Goal: Communication & Community: Answer question/provide support

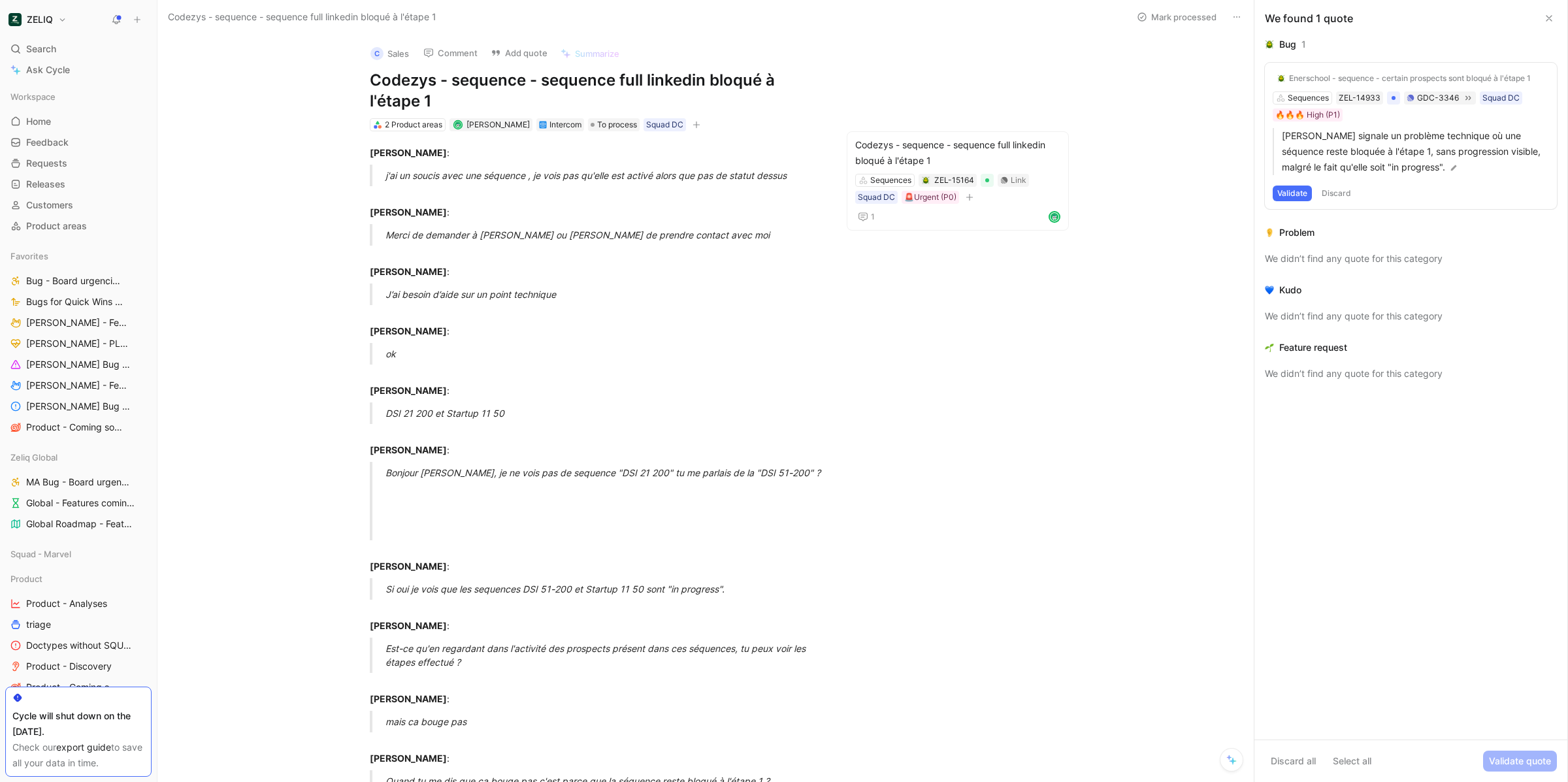
click at [1555, 14] on button at bounding box center [1548, 18] width 16 height 16
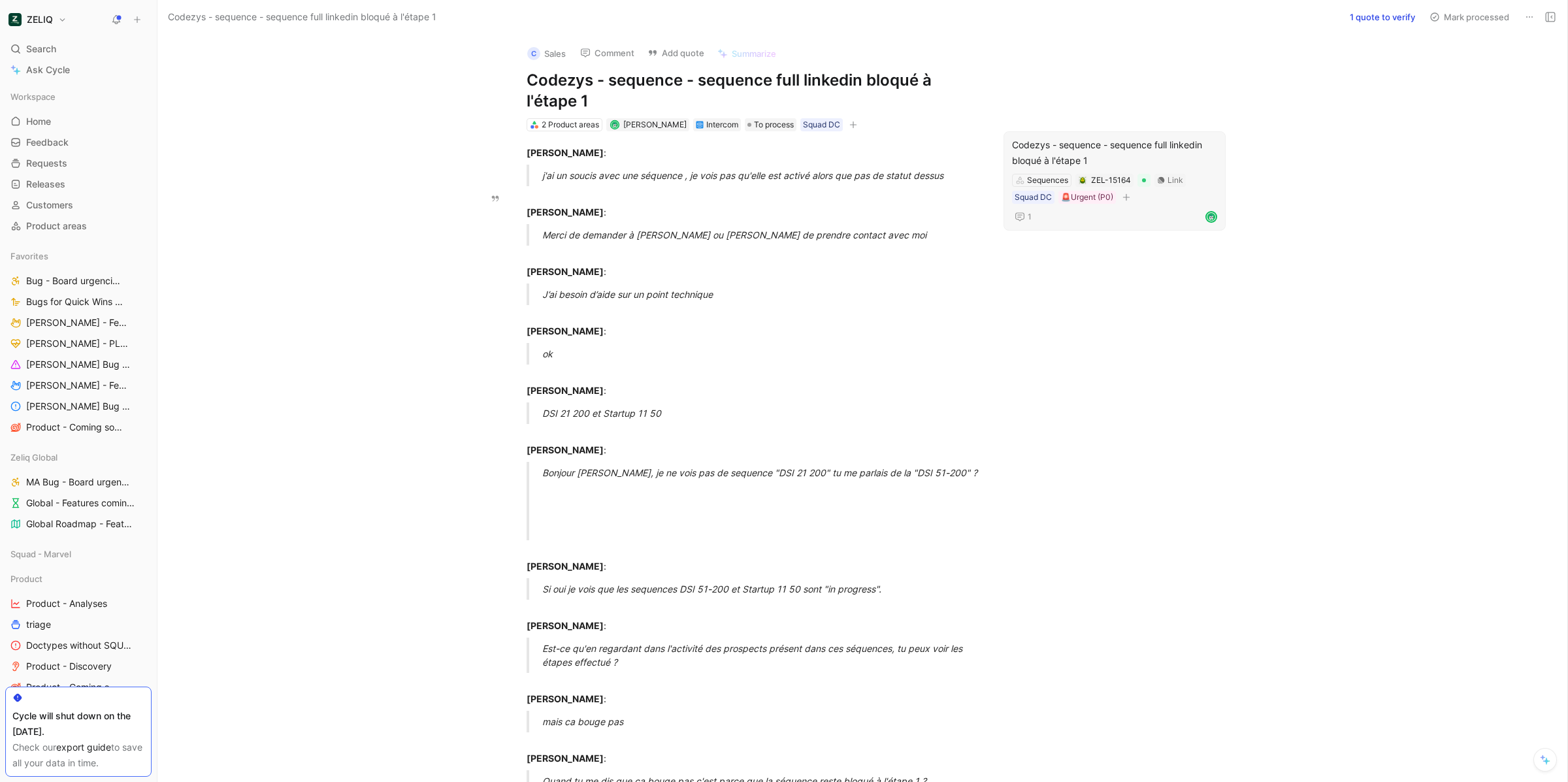
click at [1142, 150] on div "Codezys - sequence - sequence full linkedin bloqué à l'étape 1" at bounding box center [1114, 152] width 205 height 31
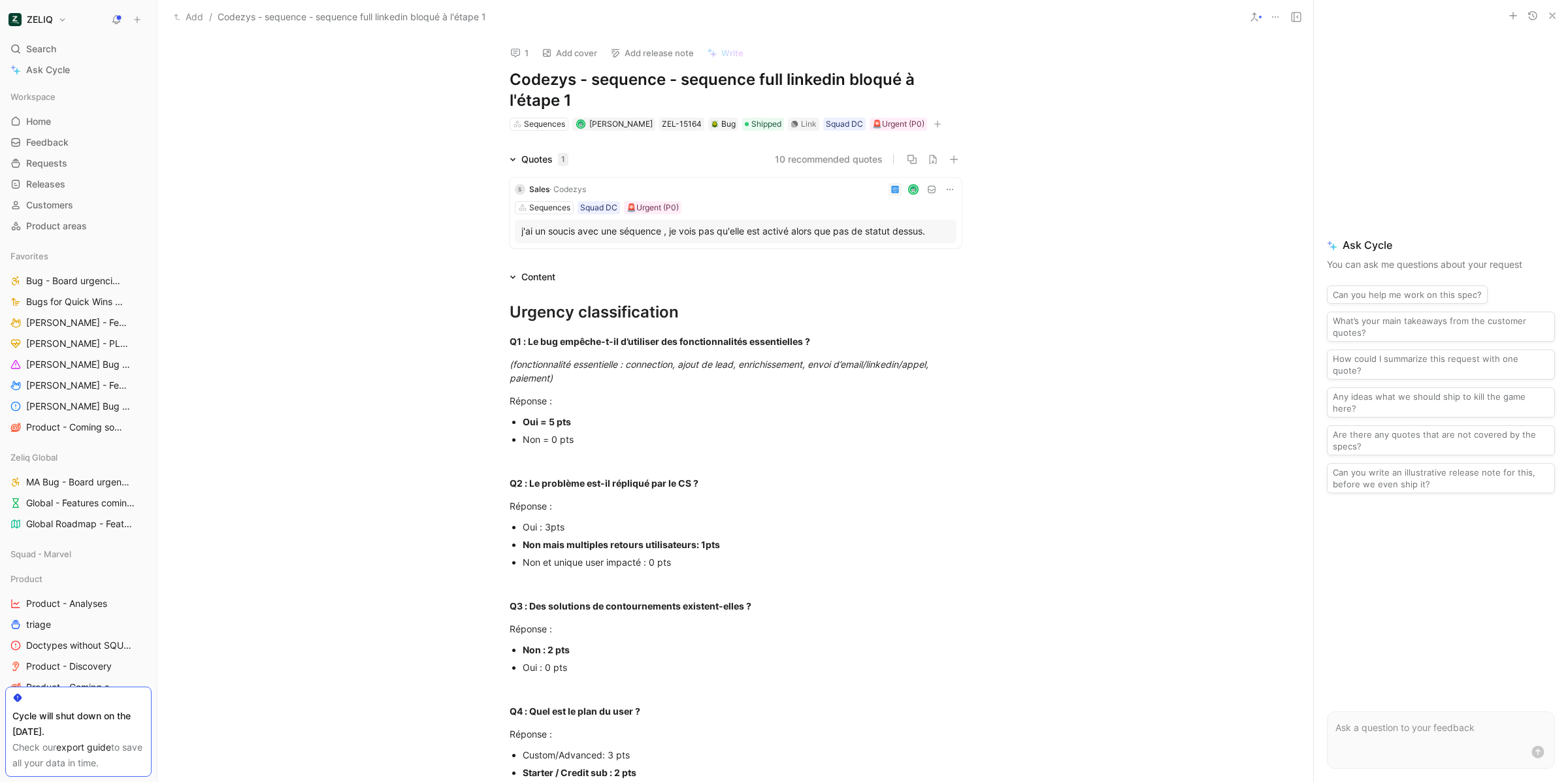
click at [766, 231] on div "j'ai un soucis avec une séquence , je vois pas qu'elle est activé alors que pas…" at bounding box center [735, 231] width 429 height 16
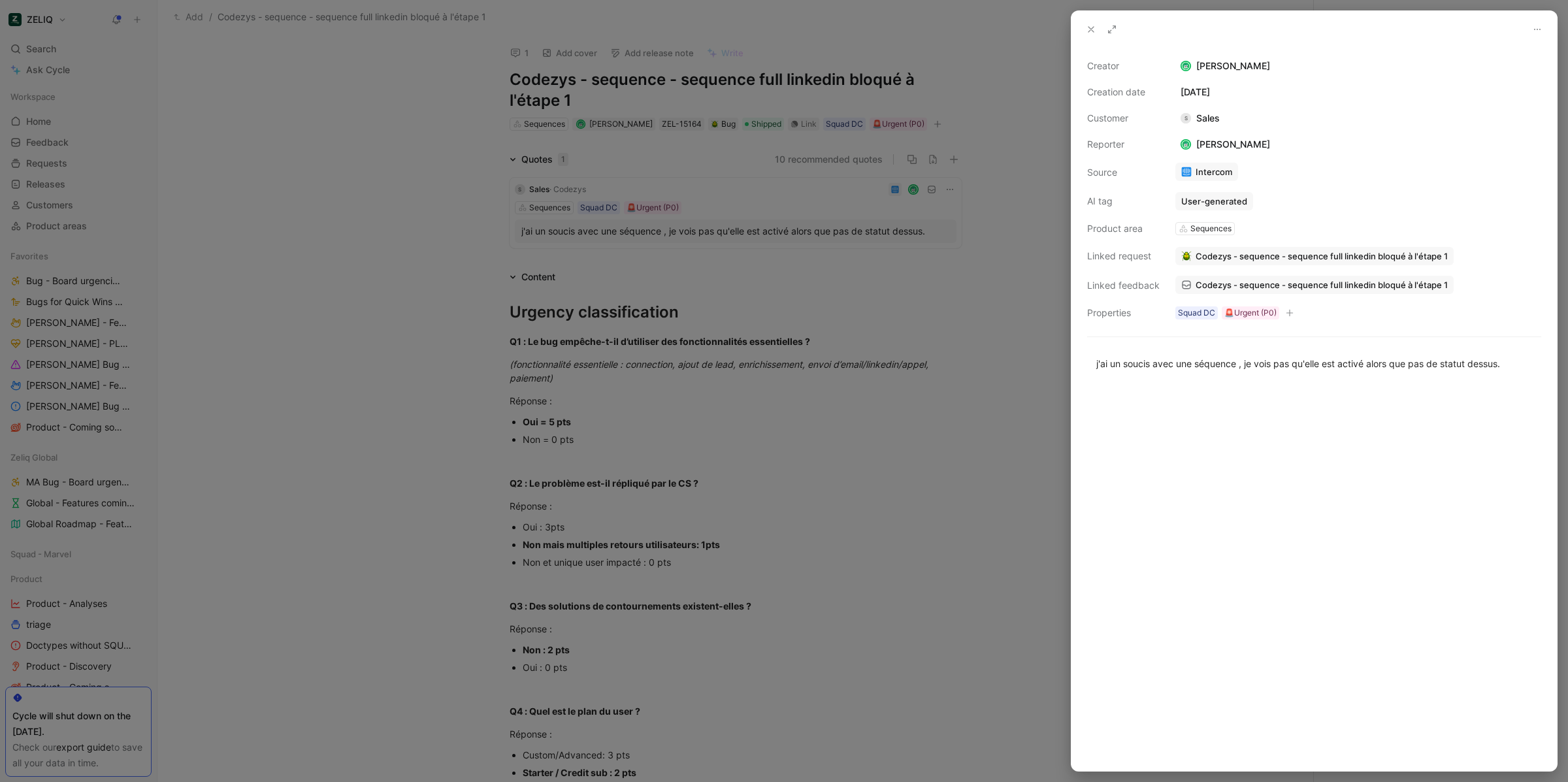
click at [1243, 279] on link "Codezys - sequence - sequence full linkedin bloqué à l'étape 1" at bounding box center [1314, 284] width 278 height 18
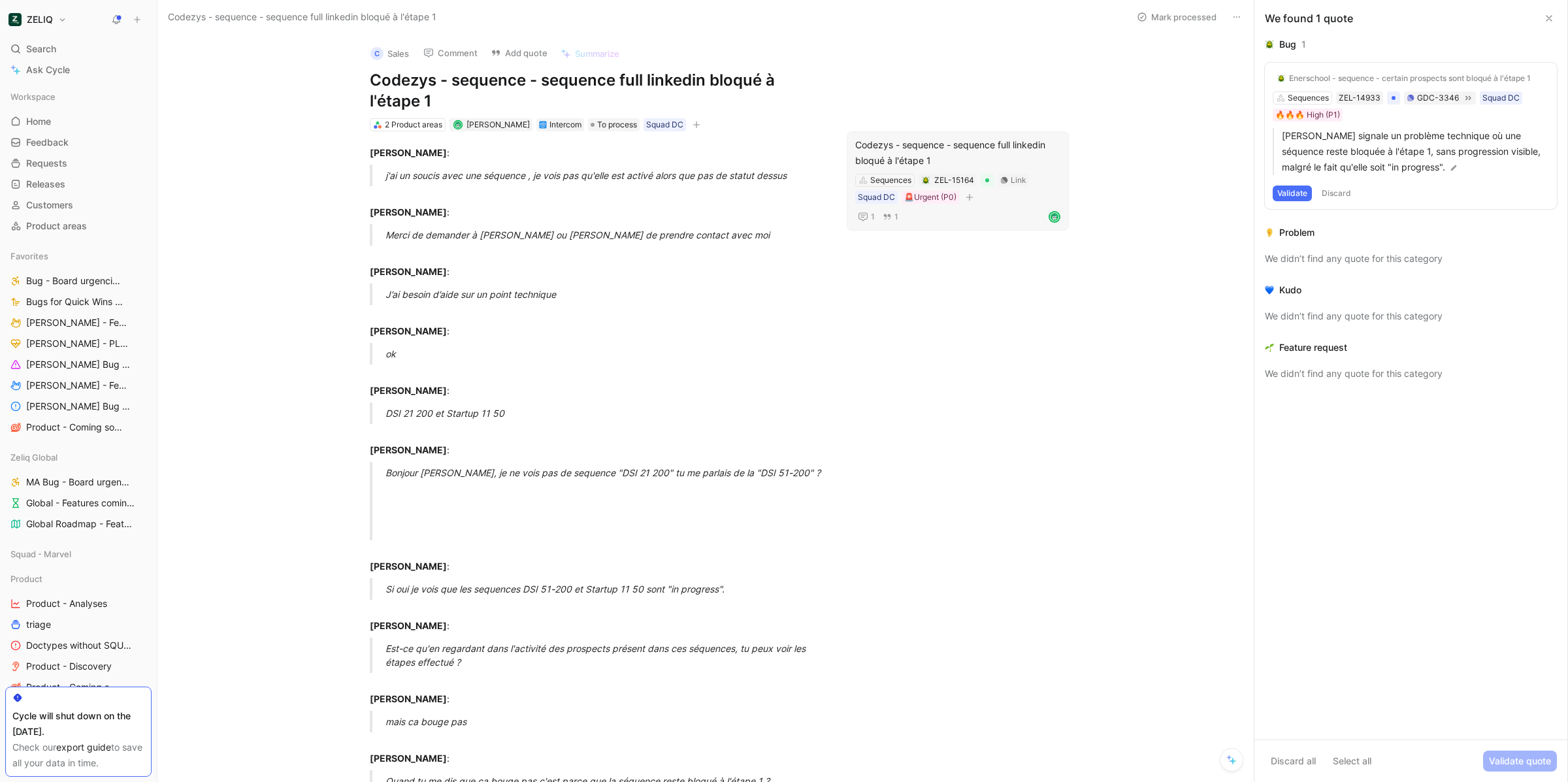
click at [965, 155] on div "Codezys - sequence - sequence full linkedin bloqué à l'étape 1" at bounding box center [957, 152] width 205 height 31
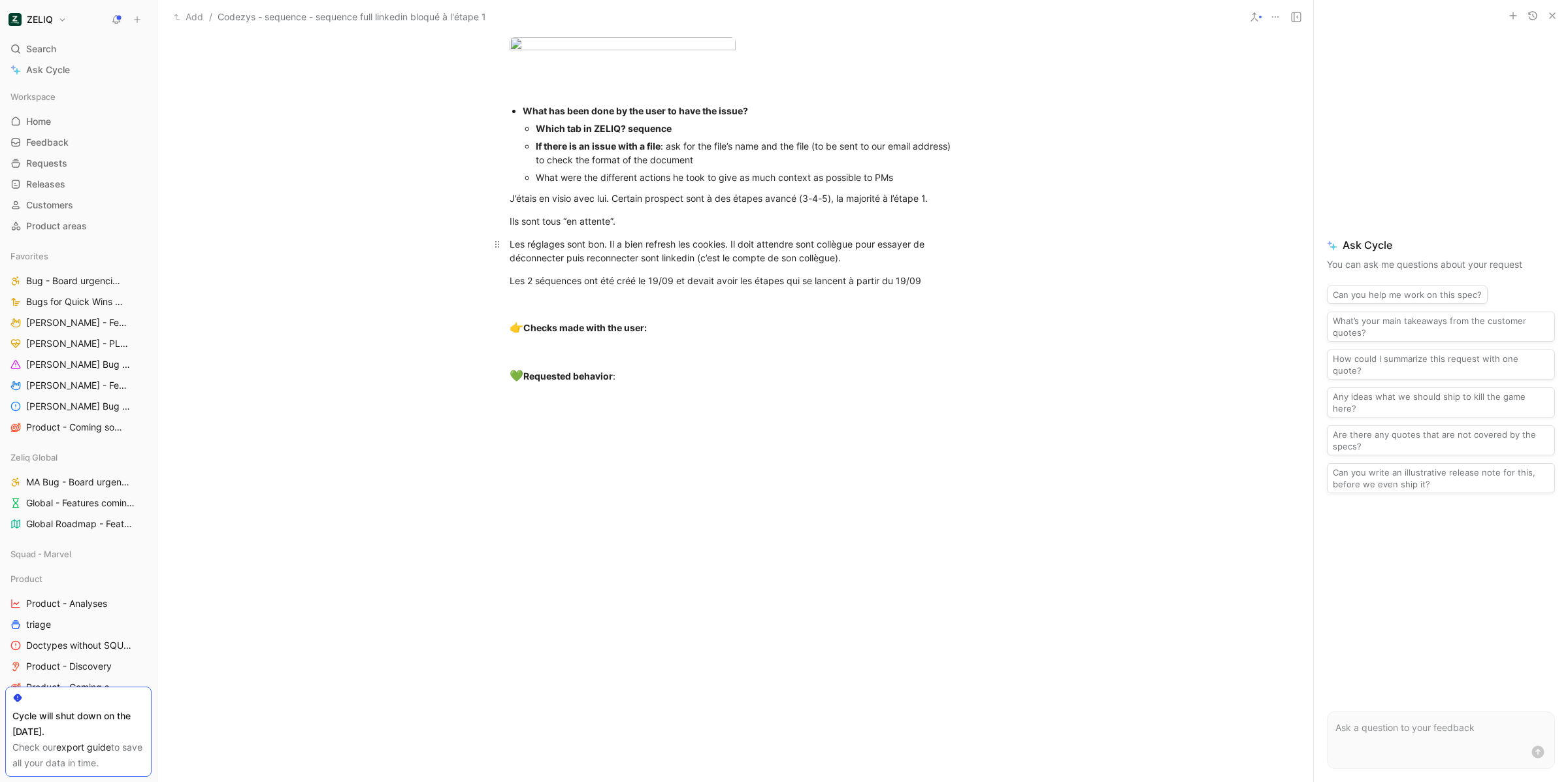
scroll to position [1262, 0]
click at [1553, 15] on icon "button" at bounding box center [1552, 16] width 11 height 11
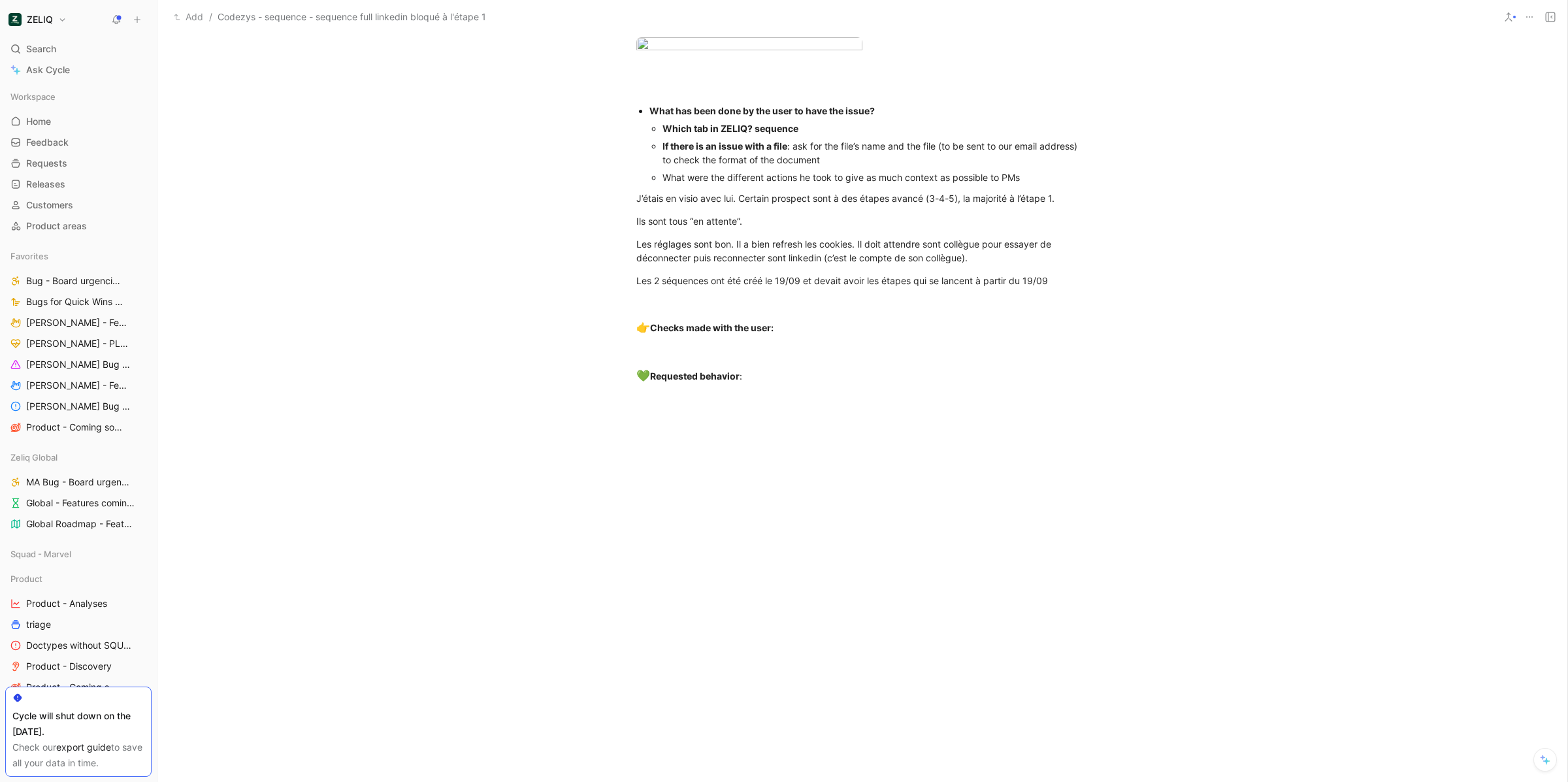
click at [1549, 18] on icon at bounding box center [1550, 17] width 11 height 11
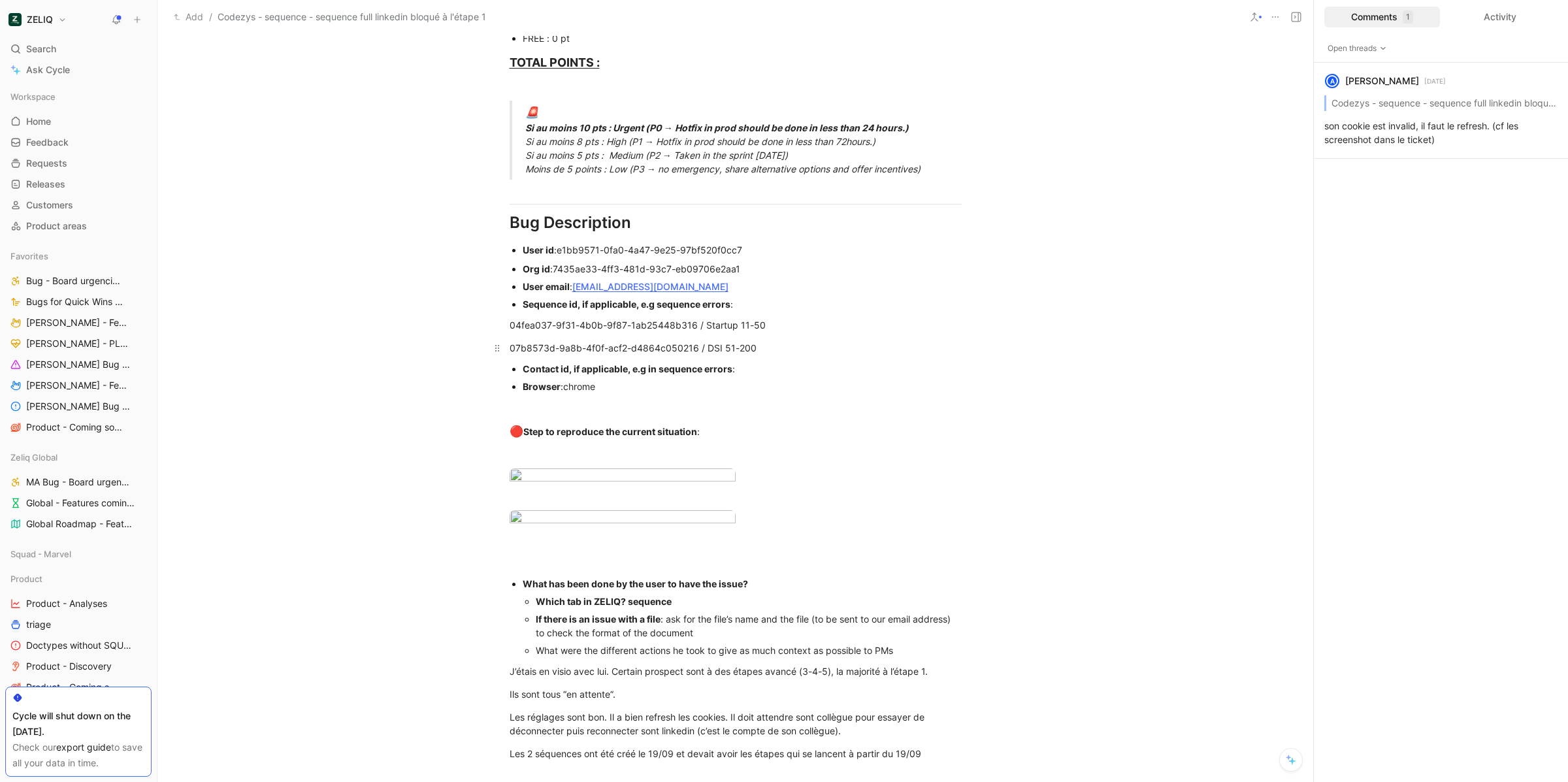
scroll to position [759, 0]
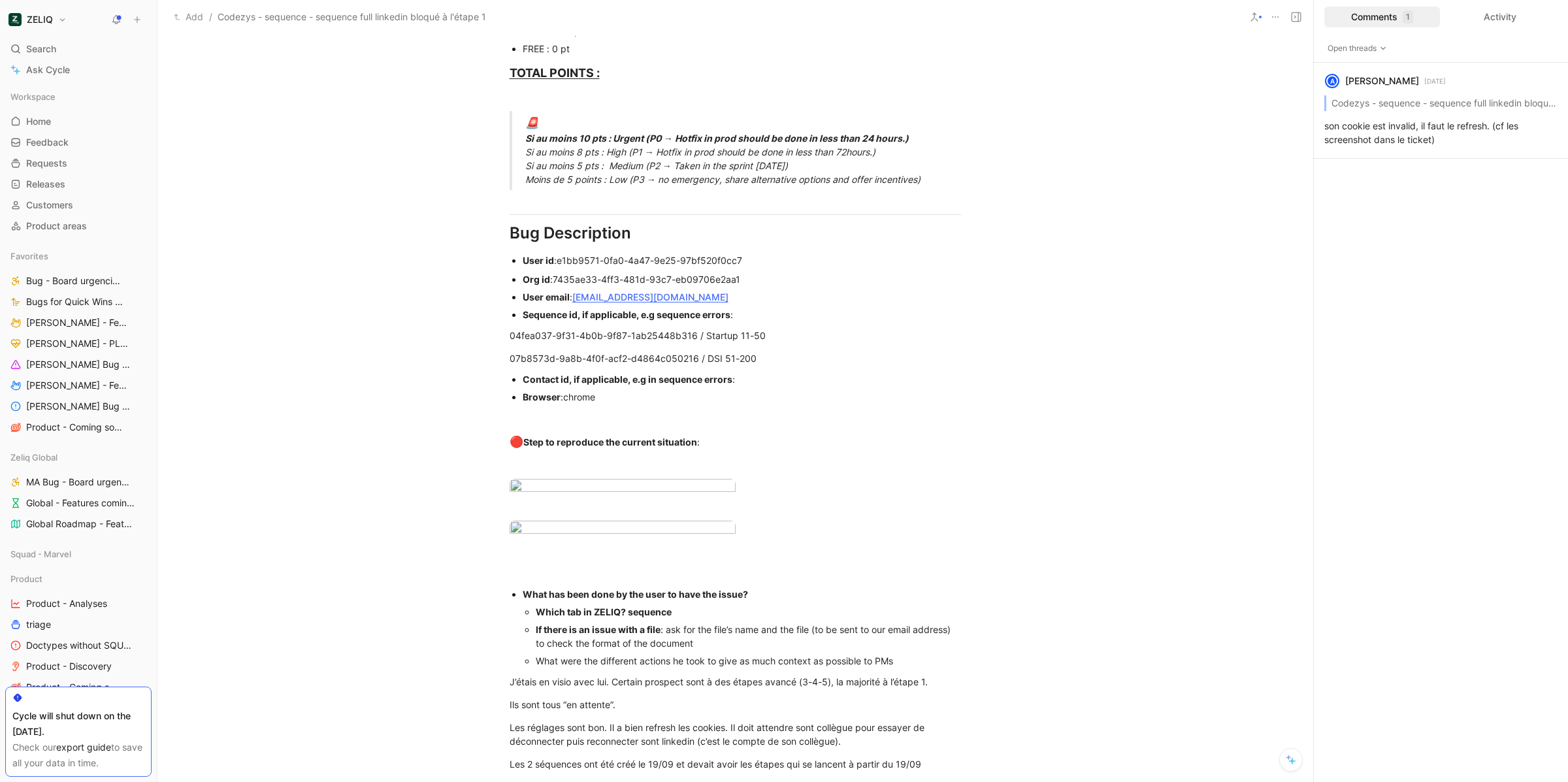
drag, startPoint x: 647, startPoint y: 295, endPoint x: 567, endPoint y: 297, distance: 80.0
click at [567, 297] on div "User email : [EMAIL_ADDRESS][DOMAIN_NAME]" at bounding box center [742, 297] width 439 height 14
copy div "[EMAIL_ADDRESS][DOMAIN_NAME]"
click at [778, 340] on div "04fea037-9f31-4b0b-9f87-1ab25448b316 / Startup 11-50" at bounding box center [736, 335] width 452 height 14
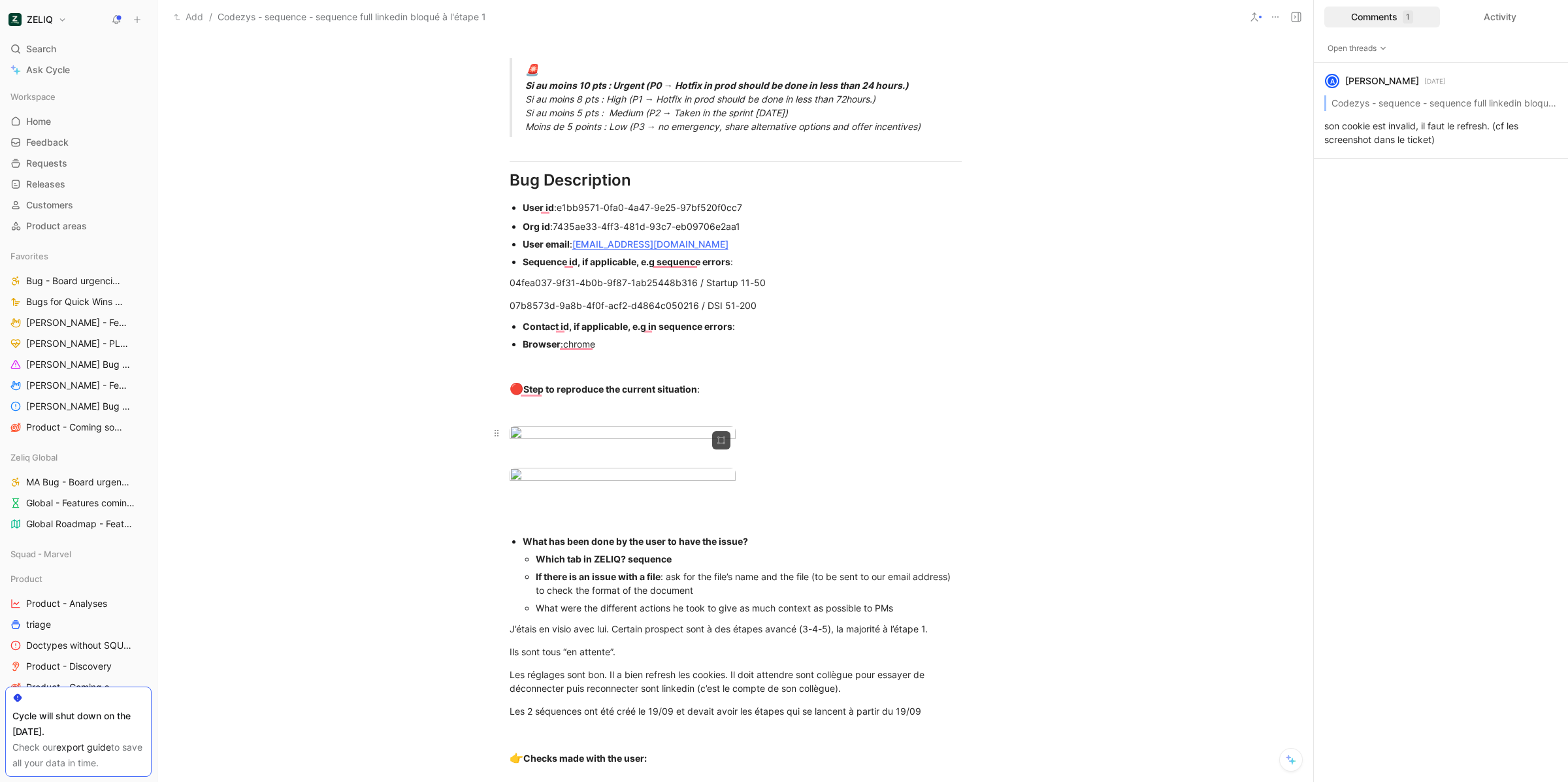
scroll to position [802, 0]
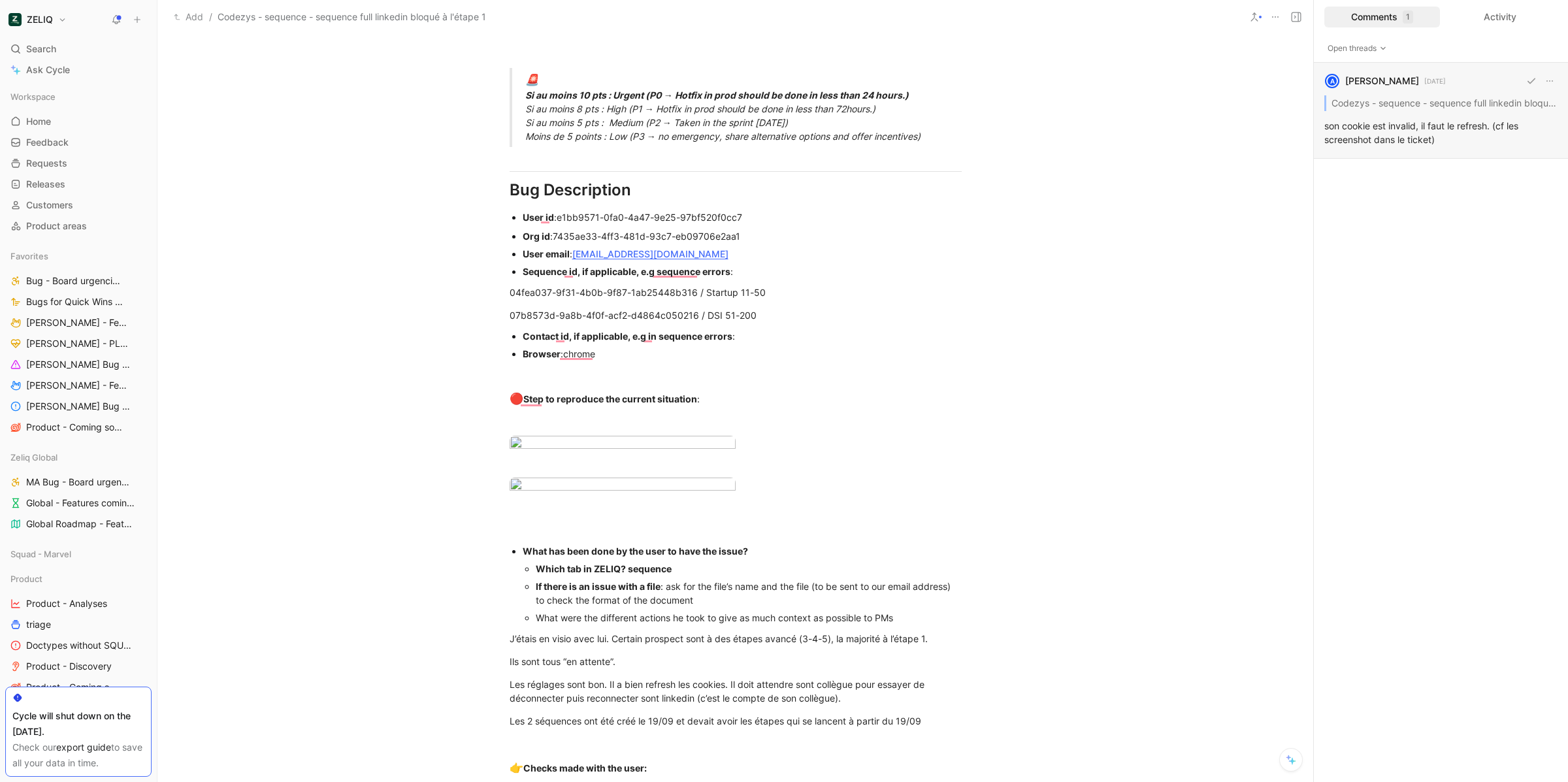
click at [1409, 107] on div "A [PERSON_NAME] [DATE] Codezys - sequence - sequence full linkedin bloqué à l'é…" at bounding box center [1441, 111] width 254 height 96
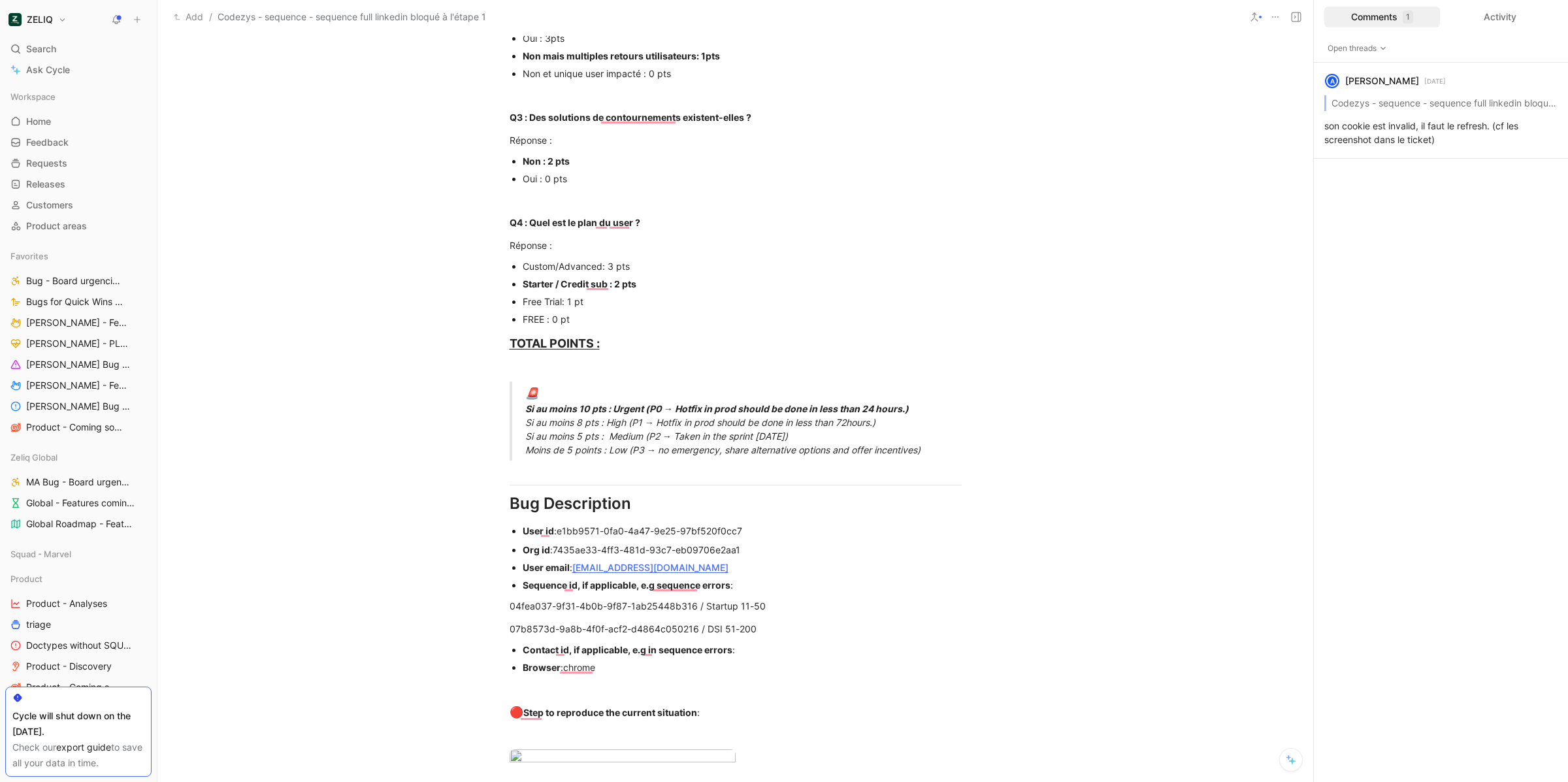
scroll to position [0, 0]
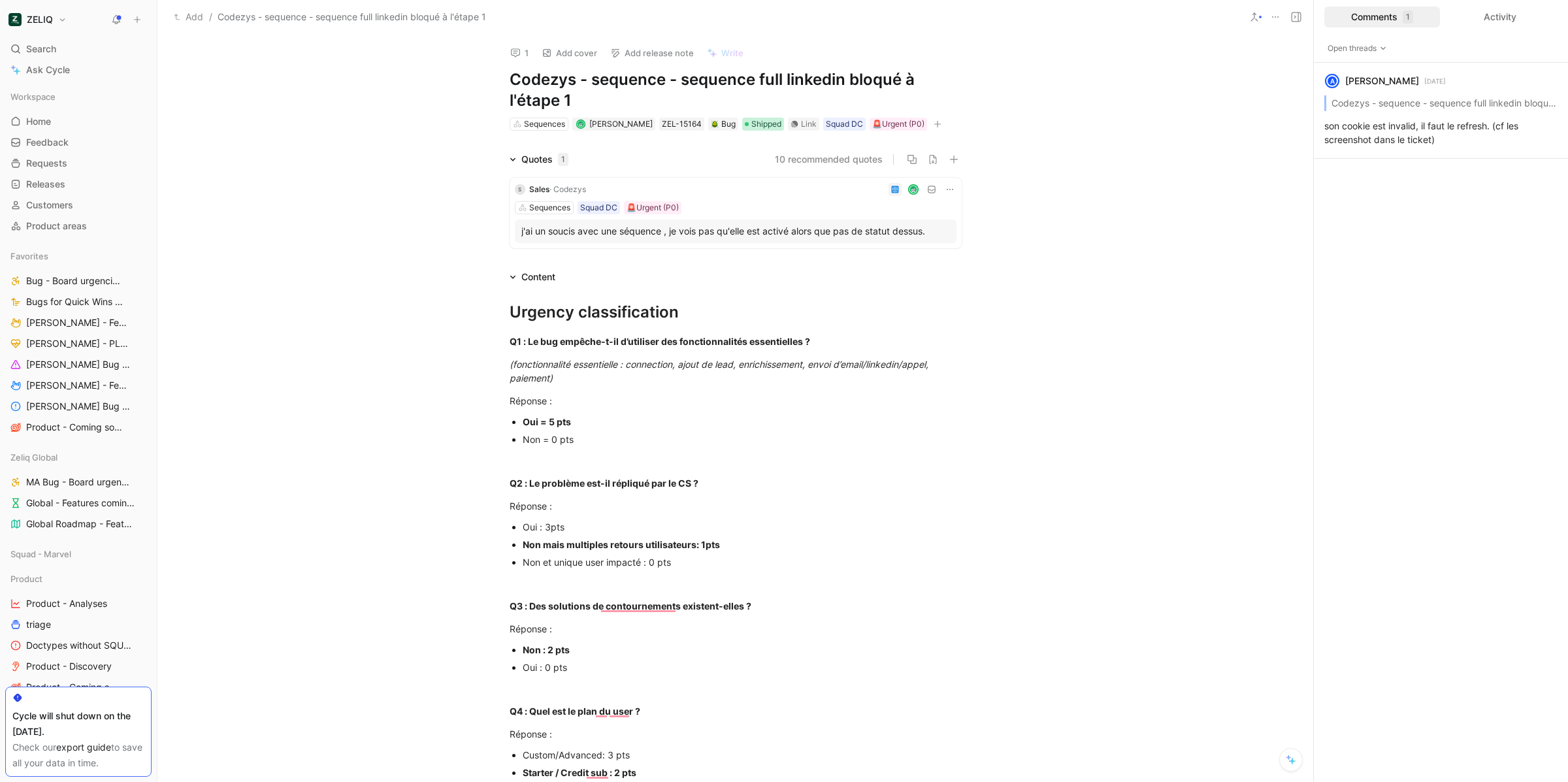
click at [751, 121] on span "Shipped" at bounding box center [766, 124] width 30 height 13
click at [1387, 132] on div "A [PERSON_NAME] [DATE] Codezys - sequence - sequence full linkedin bloqué à l'é…" at bounding box center [1441, 111] width 254 height 96
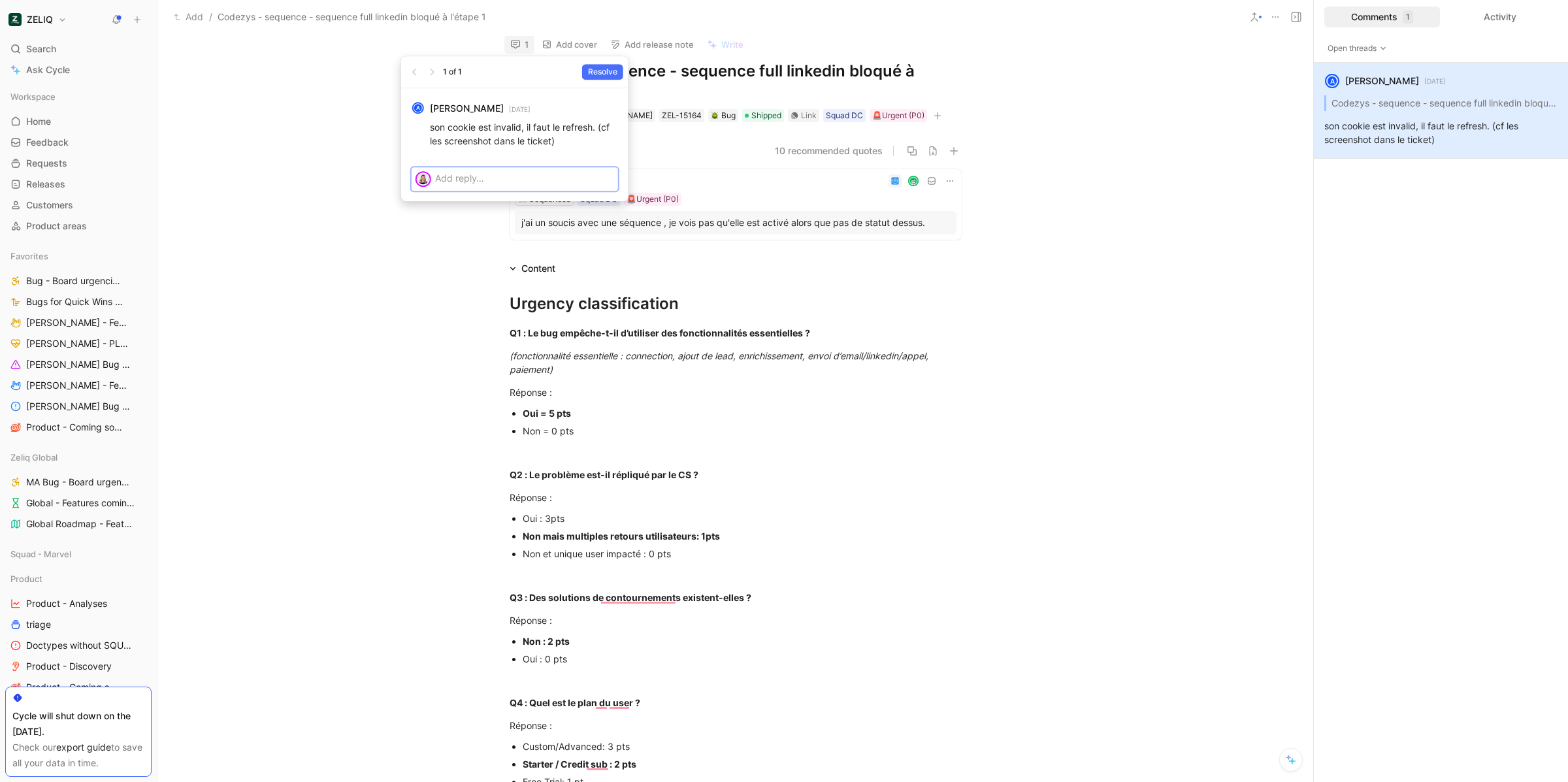
click at [533, 184] on p at bounding box center [524, 178] width 179 height 14
click at [496, 228] on p "@[PERSON_NAME] je me permets de ré ouvrir ce ticket. Uniquement pour la séquenc…" at bounding box center [524, 199] width 179 height 57
drag, startPoint x: 537, startPoint y: 205, endPoint x: 588, endPoint y: 204, distance: 51.0
click at [588, 204] on span "Il y a 46 leads qui sont en erreur inconnus pour laquelle la sequence ne se lan…" at bounding box center [523, 201] width 178 height 39
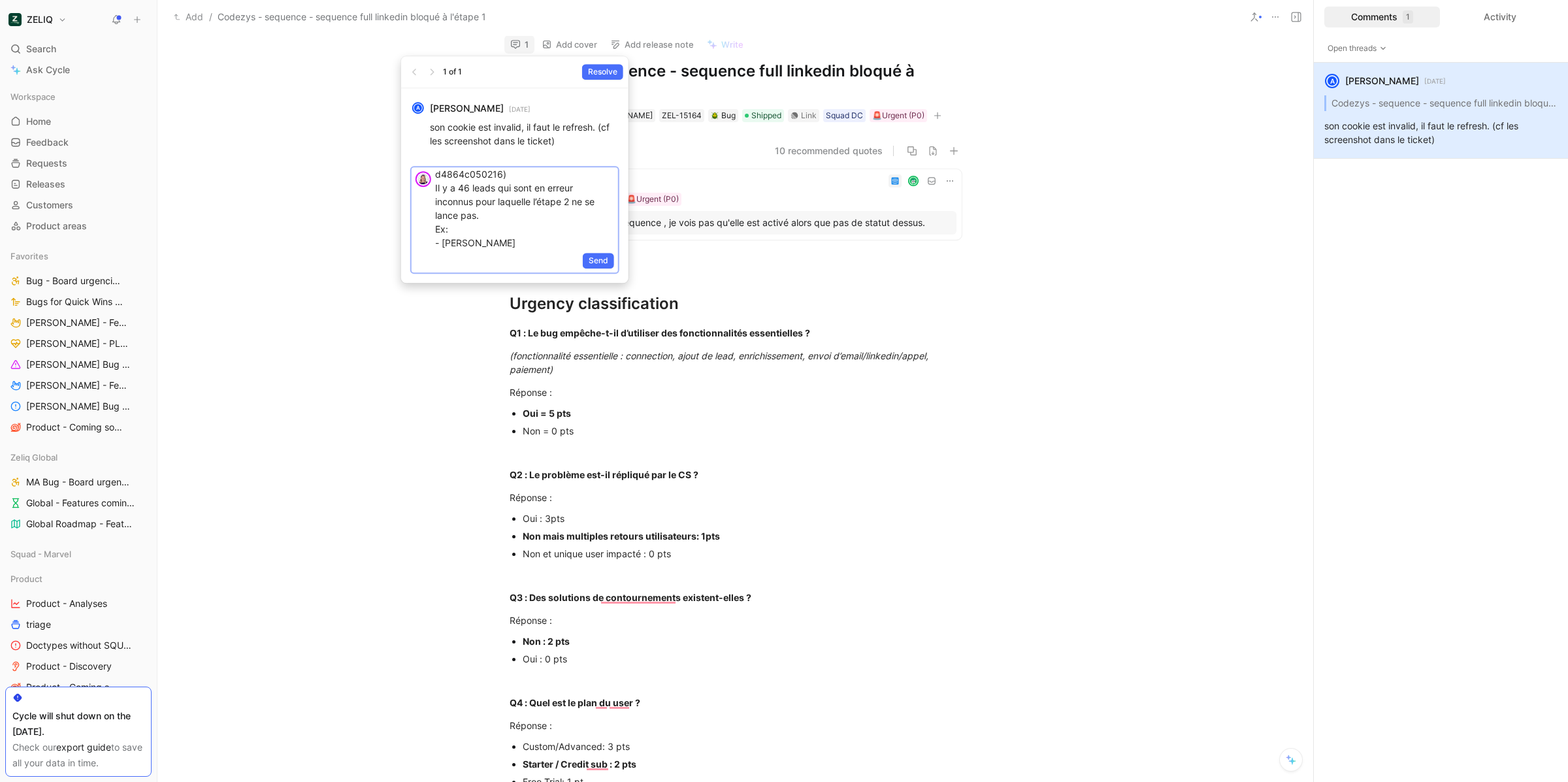
click at [531, 241] on p "@[PERSON_NAME] je me permets de ré ouvrir ce ticket. Uniquement pour la séquenc…" at bounding box center [524, 180] width 179 height 139
click at [557, 247] on span "- [PERSON_NAME] (contact id:" at bounding box center [501, 243] width 132 height 11
click at [472, 247] on p "@[PERSON_NAME] je me permets de ré ouvrir ce ticket. Uniquement pour la séquenc…" at bounding box center [524, 159] width 179 height 181
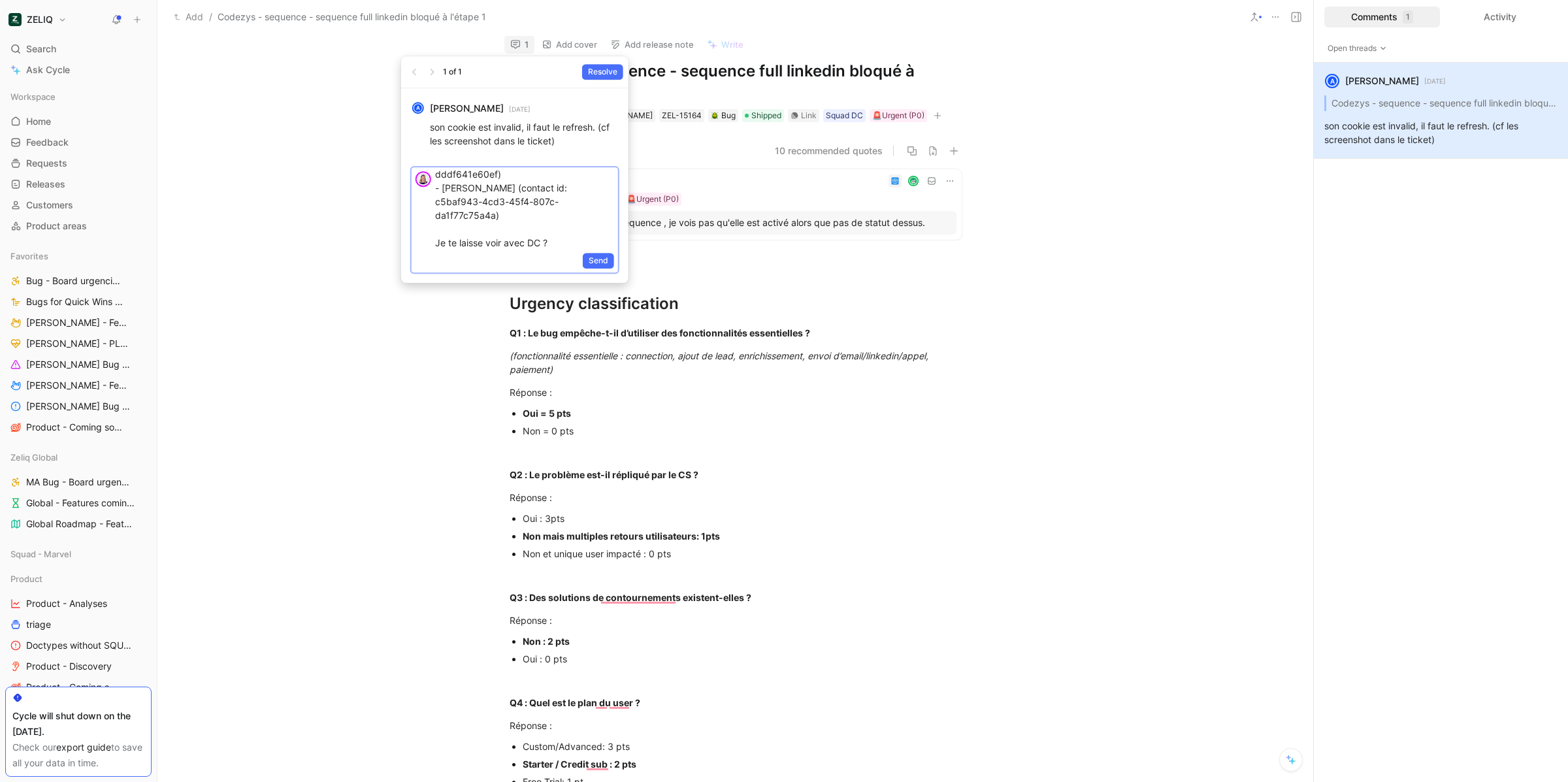
copy p "@[PERSON_NAME] je me permets de ré ouvrir ce ticket. Uniquement pour la séquenc…"
click at [608, 265] on button "Send" at bounding box center [598, 260] width 31 height 16
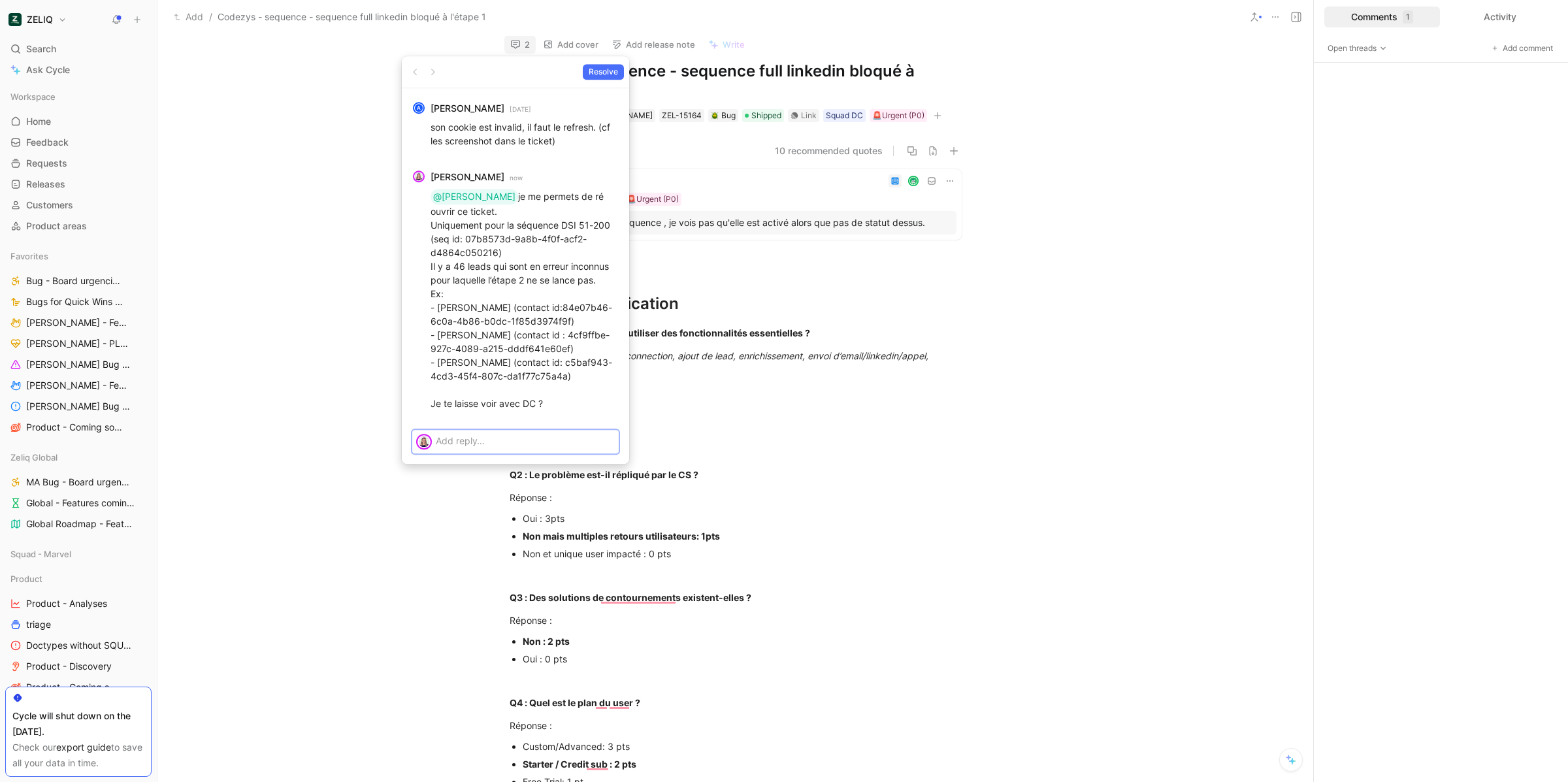
scroll to position [0, 0]
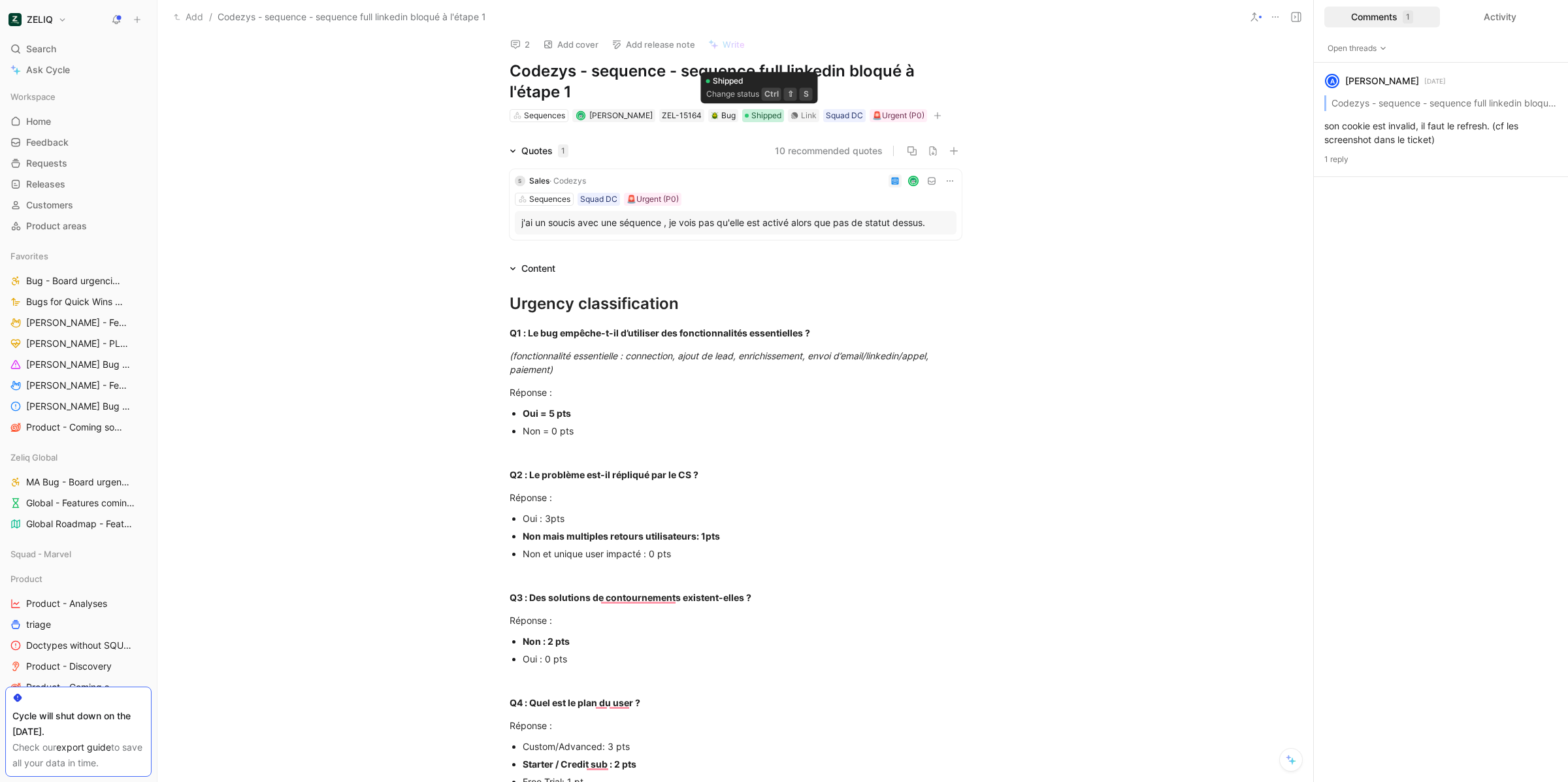
click at [757, 113] on span "Shipped" at bounding box center [766, 115] width 30 height 13
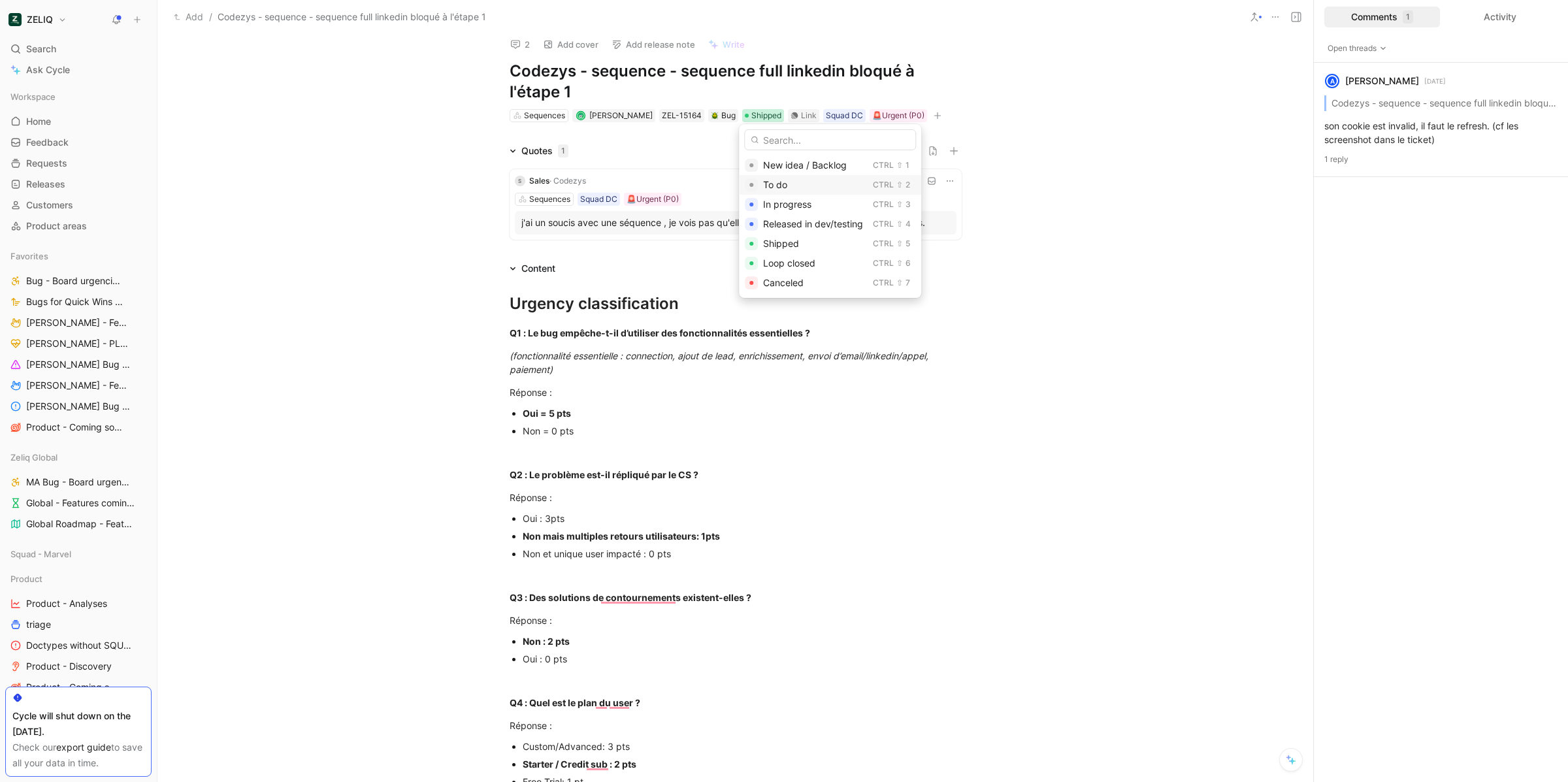
click at [787, 181] on span "To do" at bounding box center [775, 184] width 24 height 11
